Goal: Find specific page/section: Find specific page/section

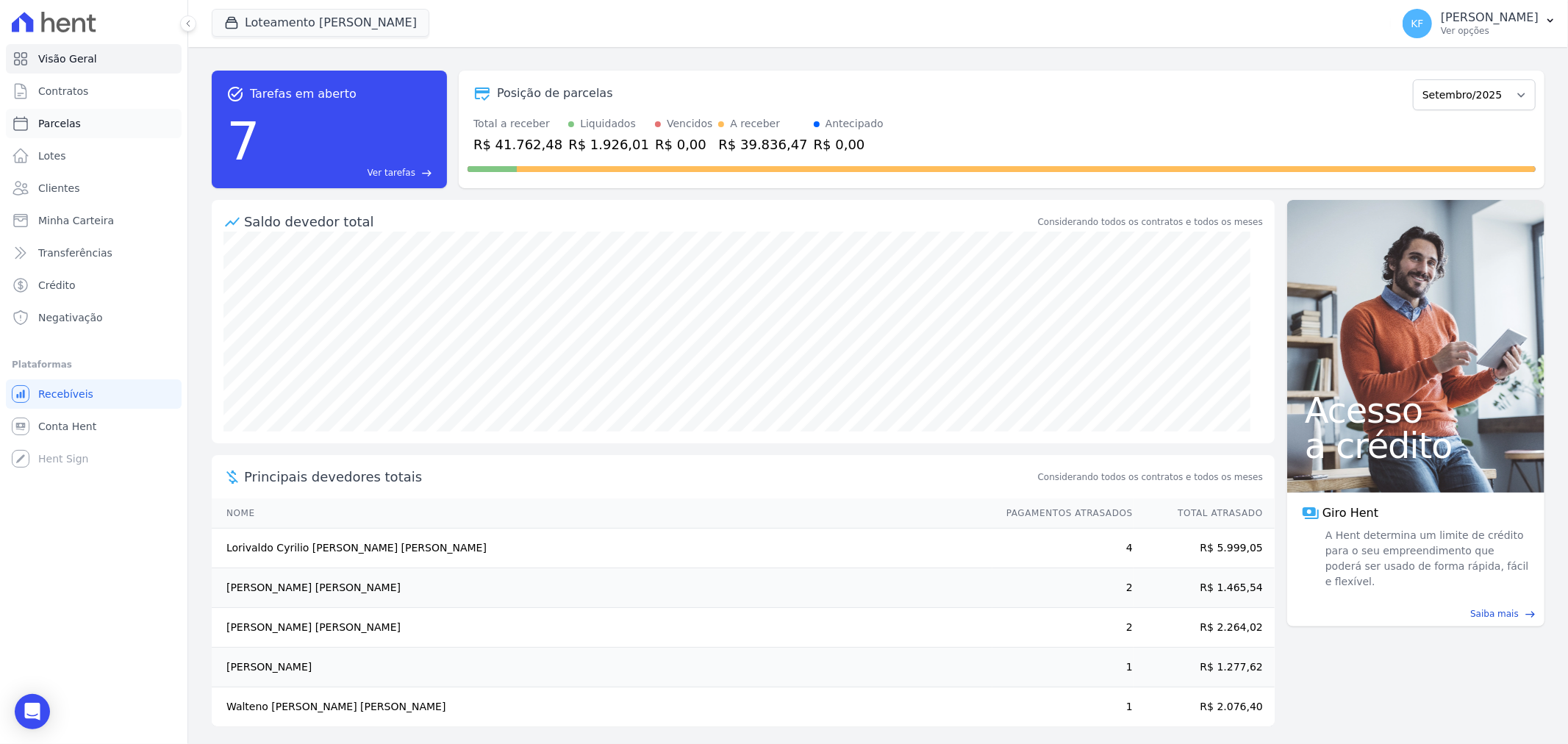
click at [60, 127] on span "Parcelas" at bounding box center [59, 124] width 43 height 15
select select
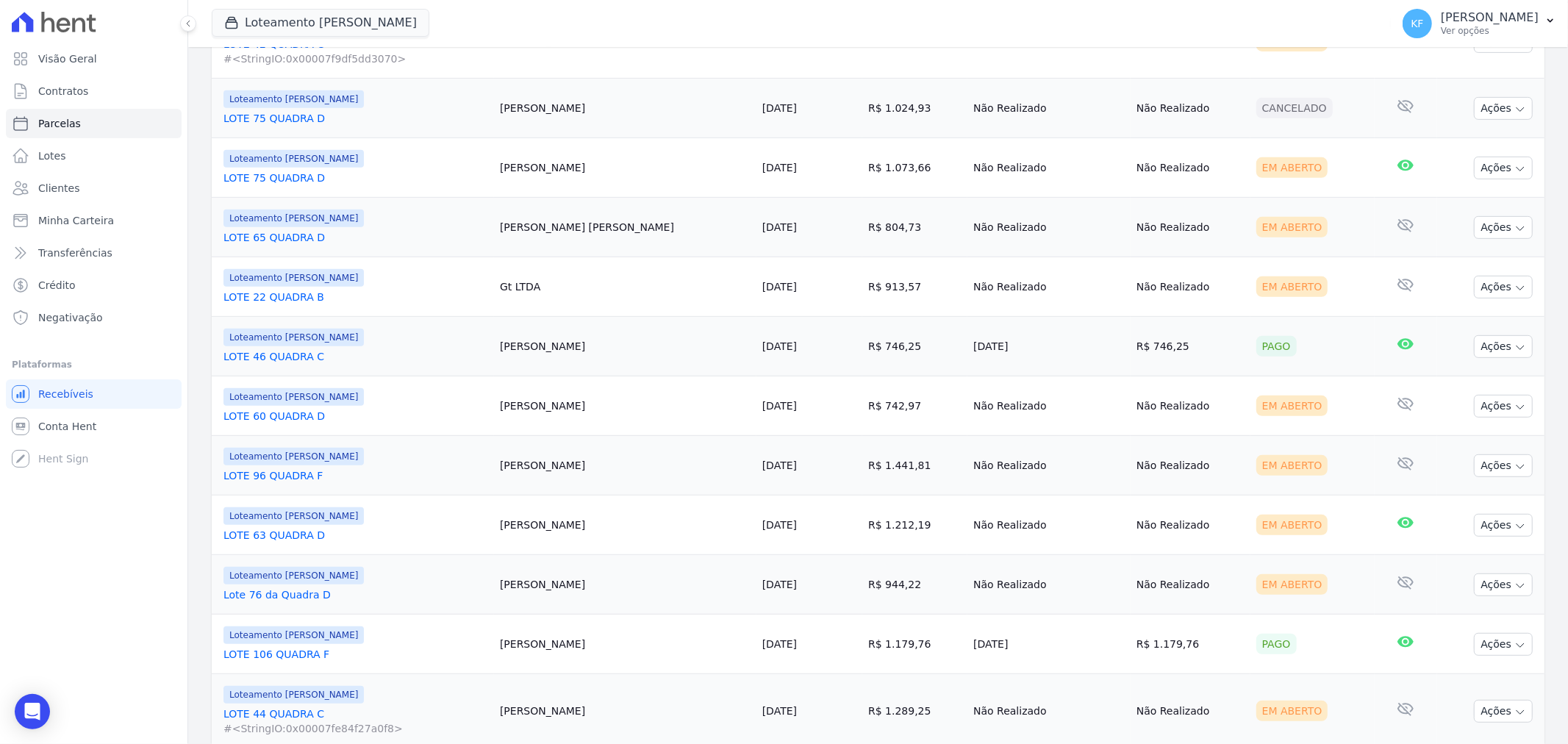
scroll to position [653, 0]
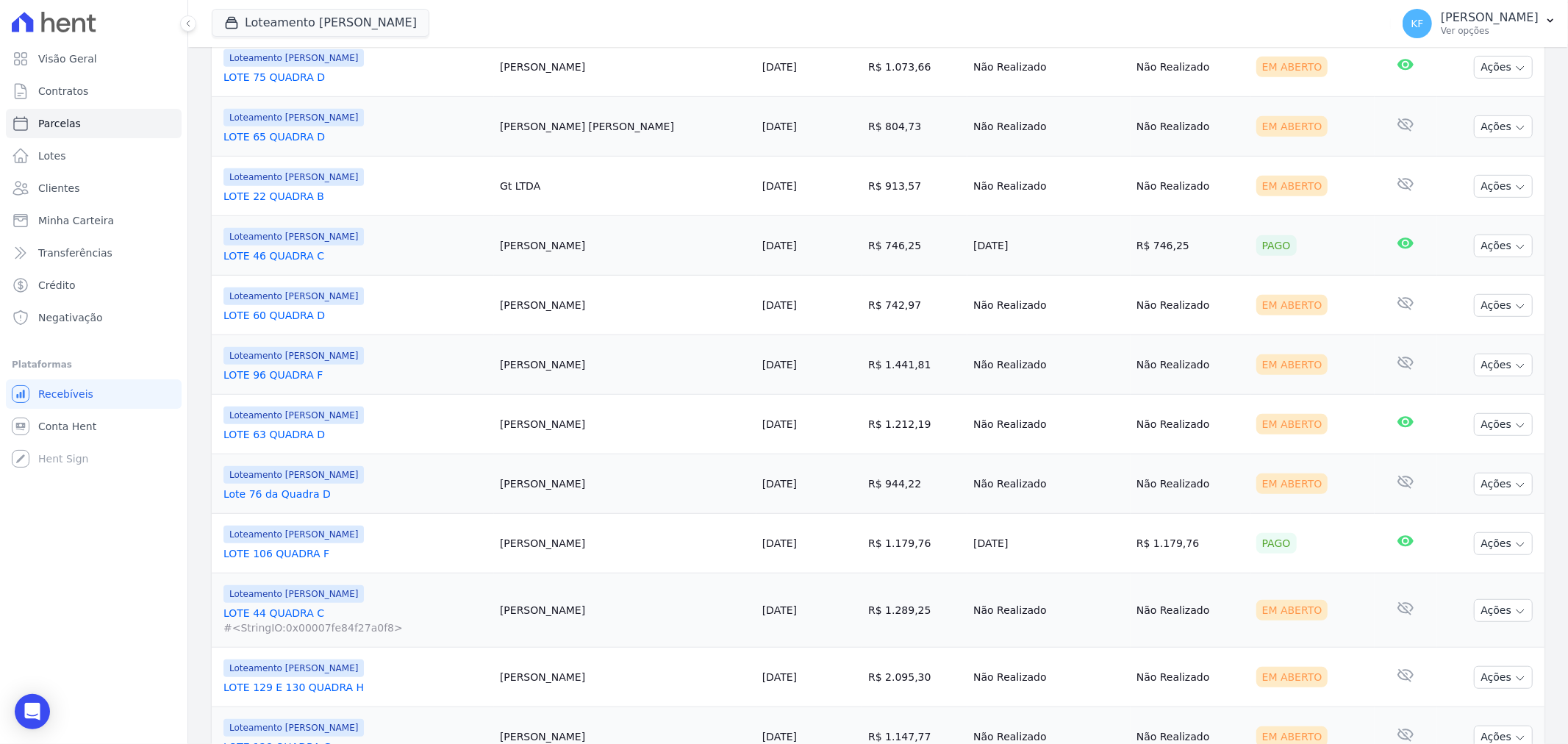
click at [307, 554] on link "LOTE 106 QUADRA F" at bounding box center [355, 554] width 265 height 15
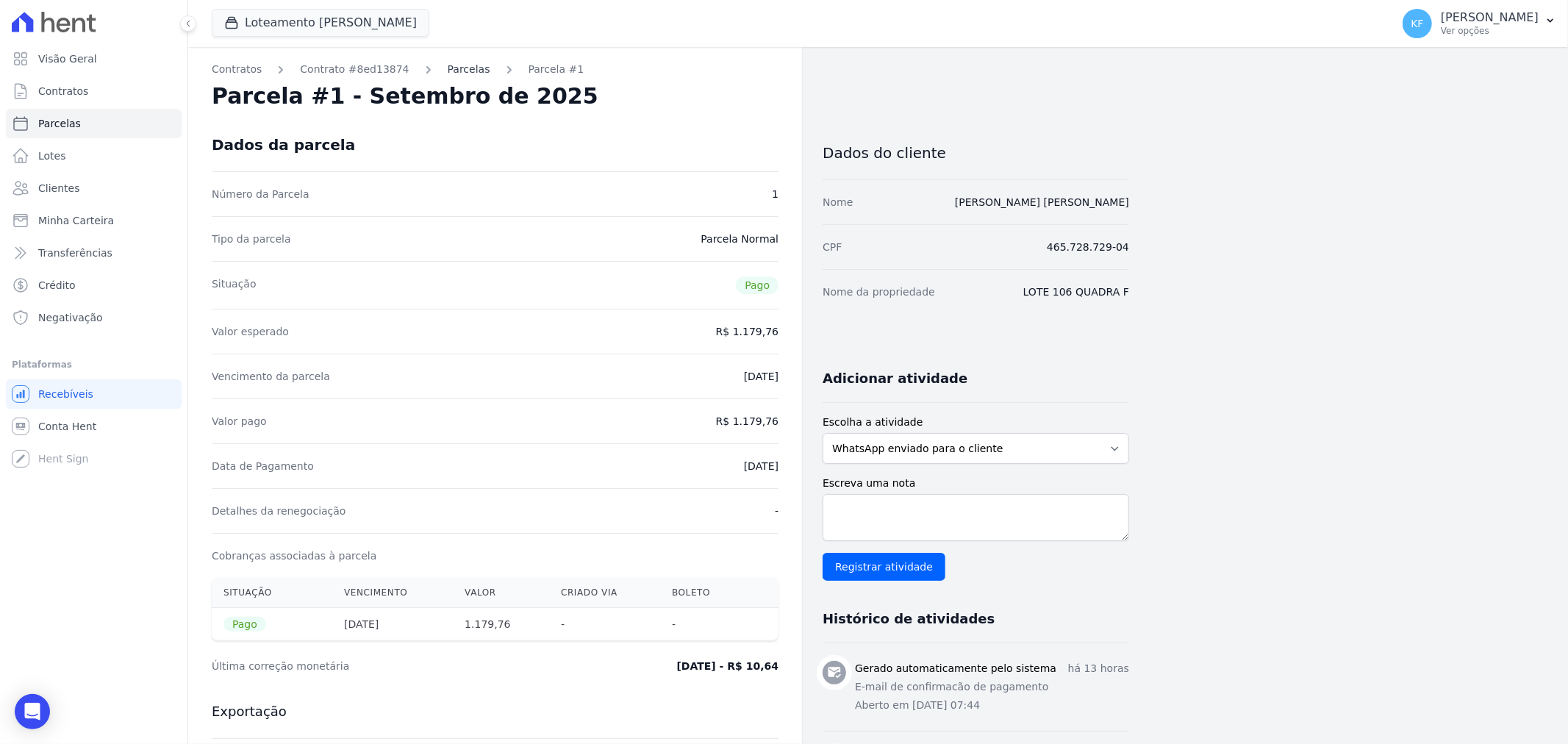
click at [448, 68] on link "Parcelas" at bounding box center [469, 69] width 43 height 15
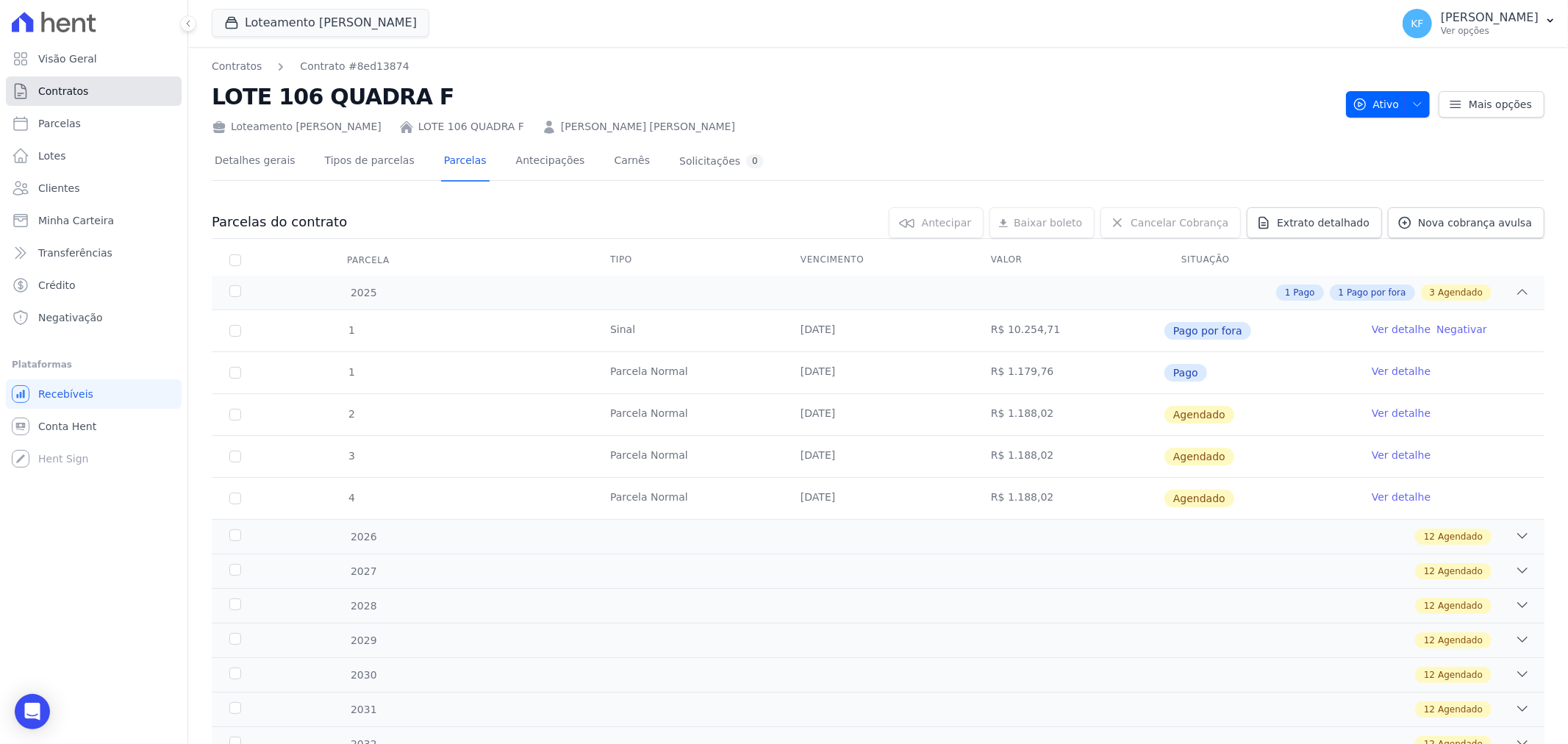
click at [79, 84] on span "Contratos" at bounding box center [62, 92] width 50 height 15
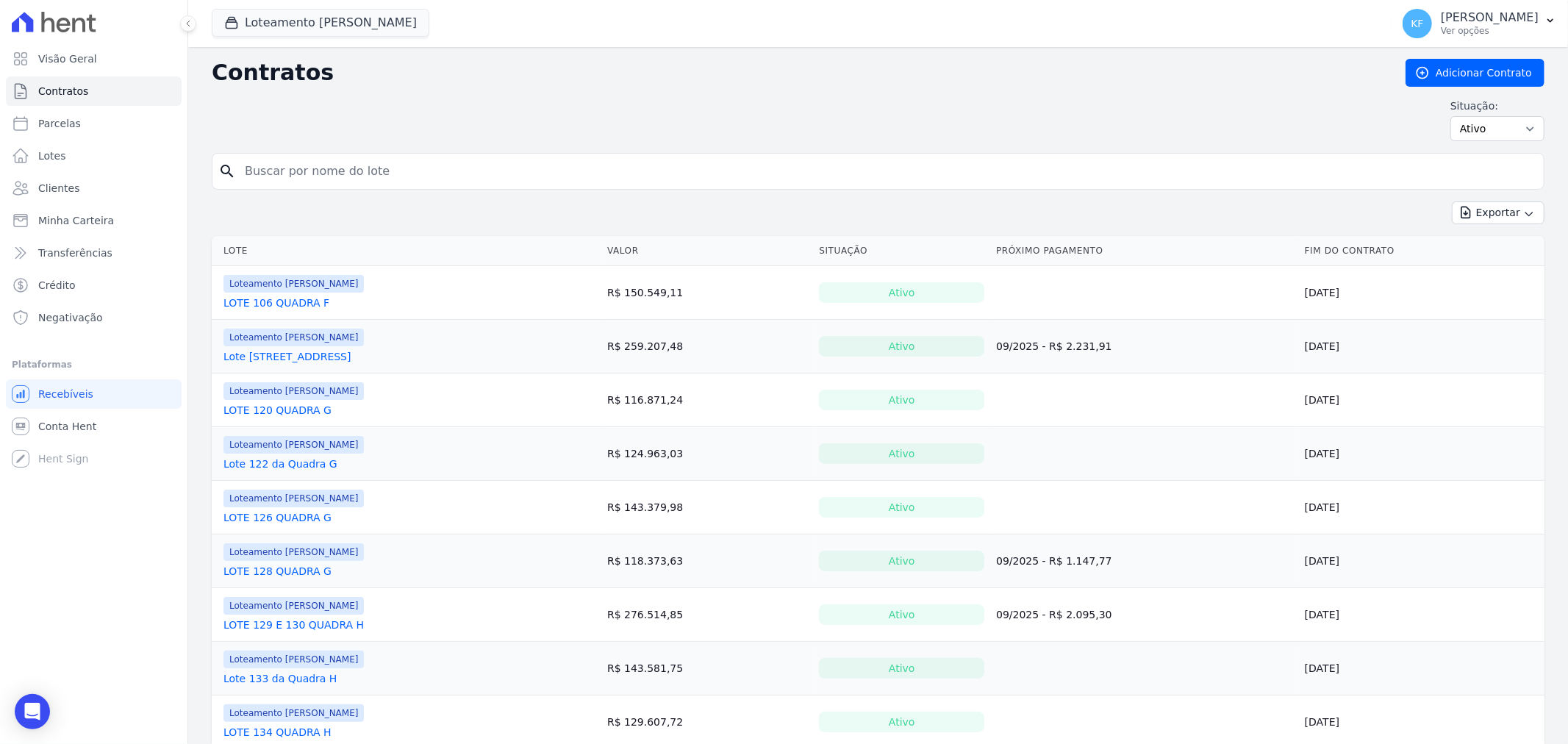
click at [1405, 105] on div "Situação: Ativo Todos Pausado Distratado Rascunho Expirado Encerrado" at bounding box center [878, 119] width 1333 height 43
click at [1468, 123] on select "Ativo Todos Pausado Distratado Rascunho Expirado Encerrado" at bounding box center [1498, 129] width 95 height 25
select select "draft"
click at [1451, 116] on select "Ativo Todos Pausado Distratado Rascunho Expirado Encerrado" at bounding box center [1498, 129] width 95 height 25
